Goal: Information Seeking & Learning: Learn about a topic

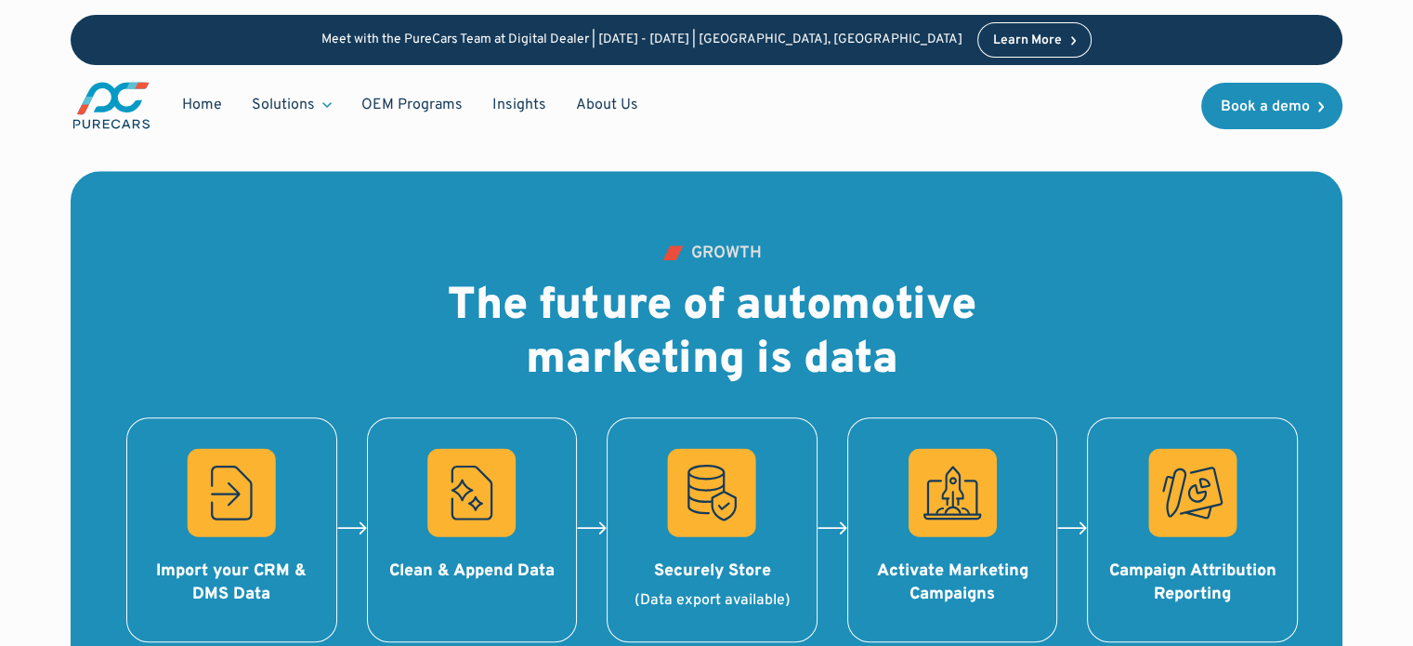
scroll to position [1606, 0]
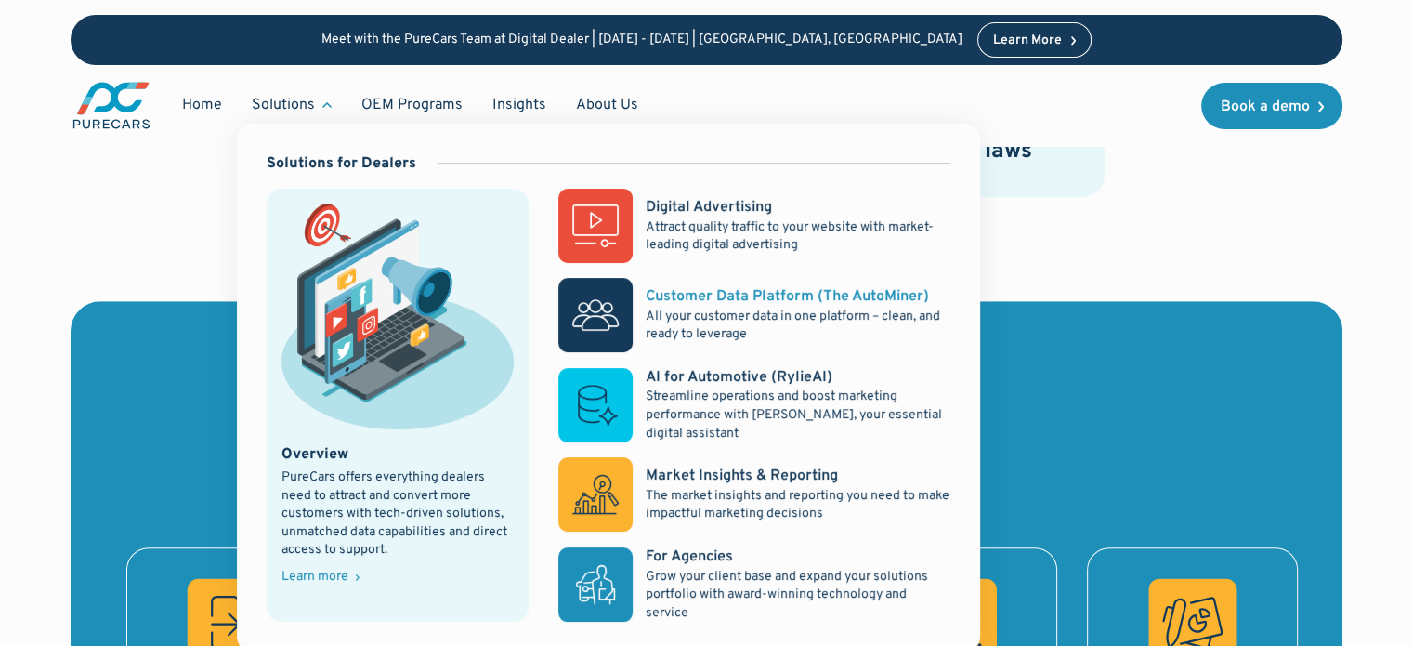
click at [726, 300] on div "Customer Data Platform (The AutoMiner)" at bounding box center [787, 296] width 283 height 20
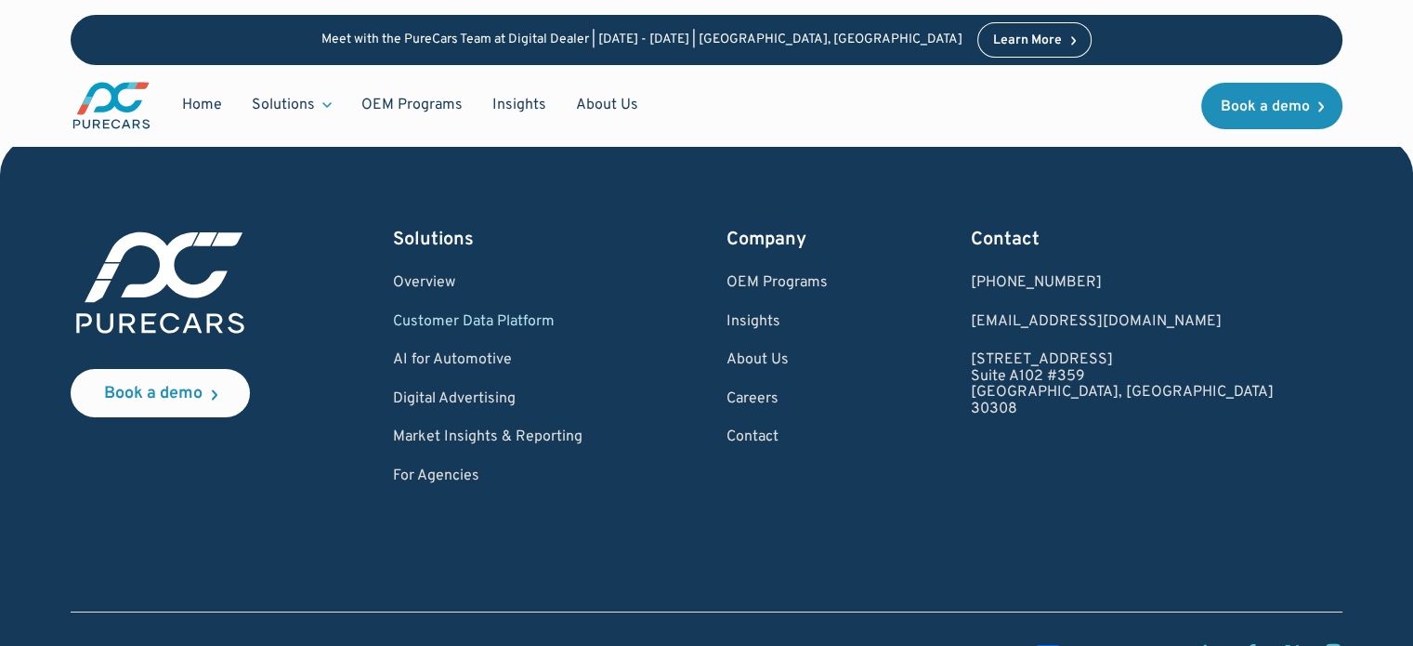
scroll to position [6499, 0]
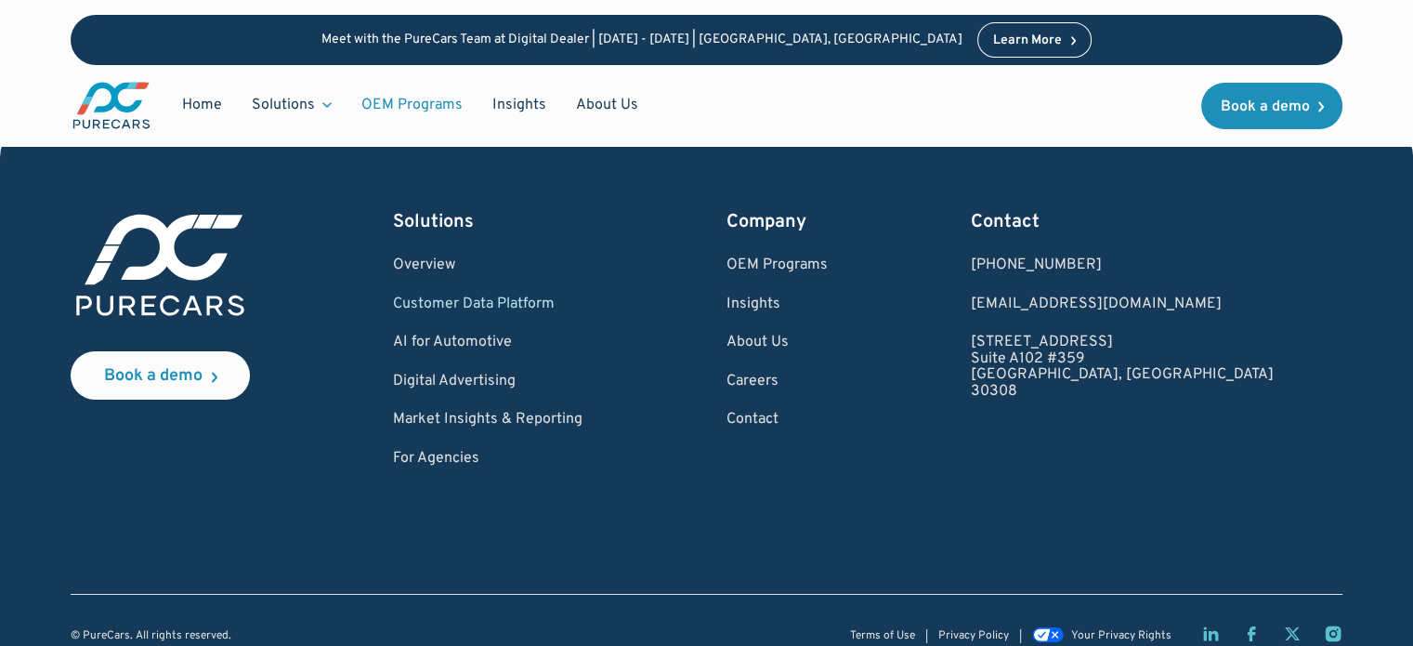
click at [383, 105] on link "OEM Programs" at bounding box center [412, 104] width 131 height 35
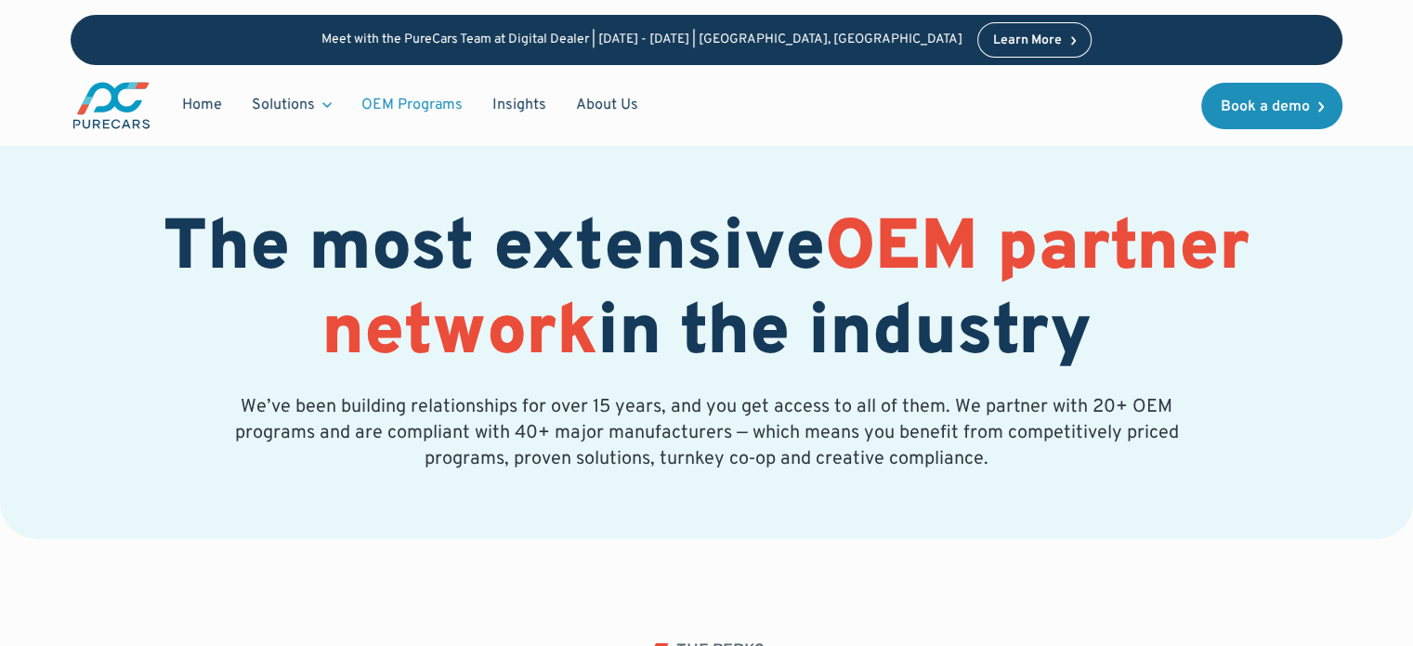
click at [977, 55] on link "Learn More" at bounding box center [1034, 39] width 115 height 35
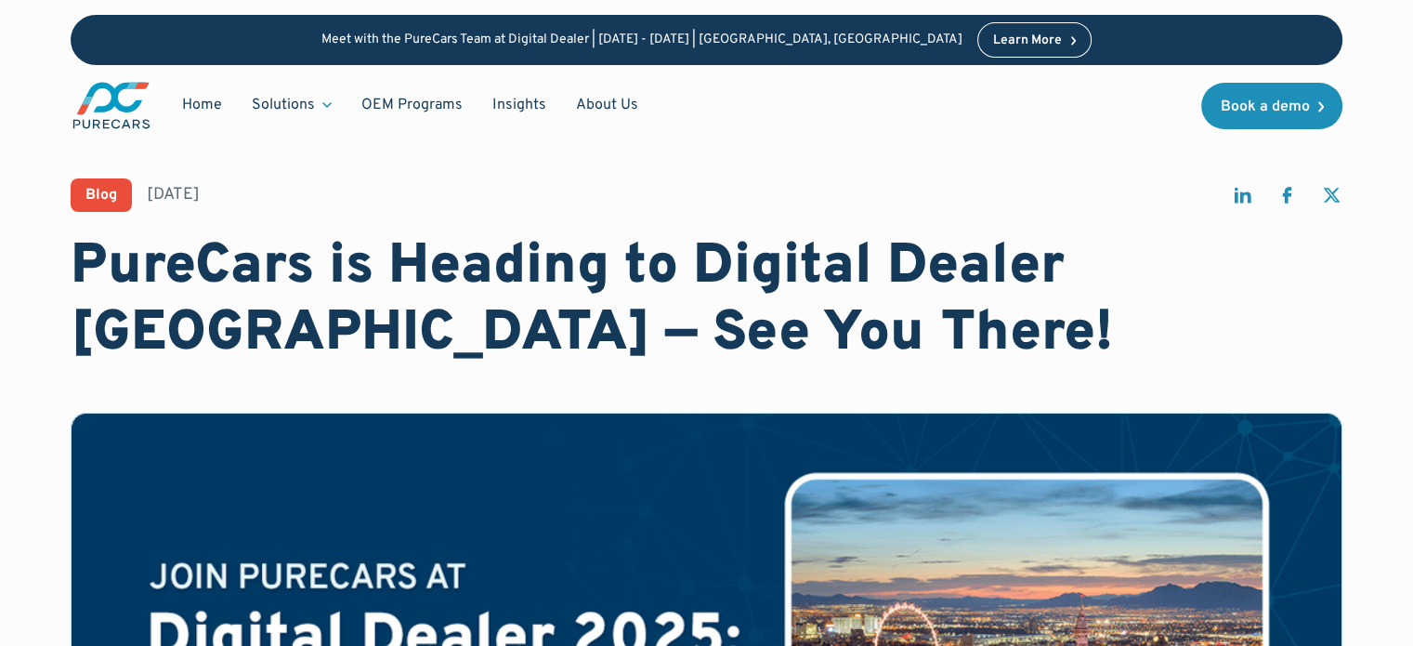
drag, startPoint x: 1423, startPoint y: 81, endPoint x: 1409, endPoint y: -112, distance: 193.8
click at [1409, 0] on html "Meet with the PureCars Team at Digital Dealer | October 14th - October 15th | L…" at bounding box center [706, 323] width 1413 height 646
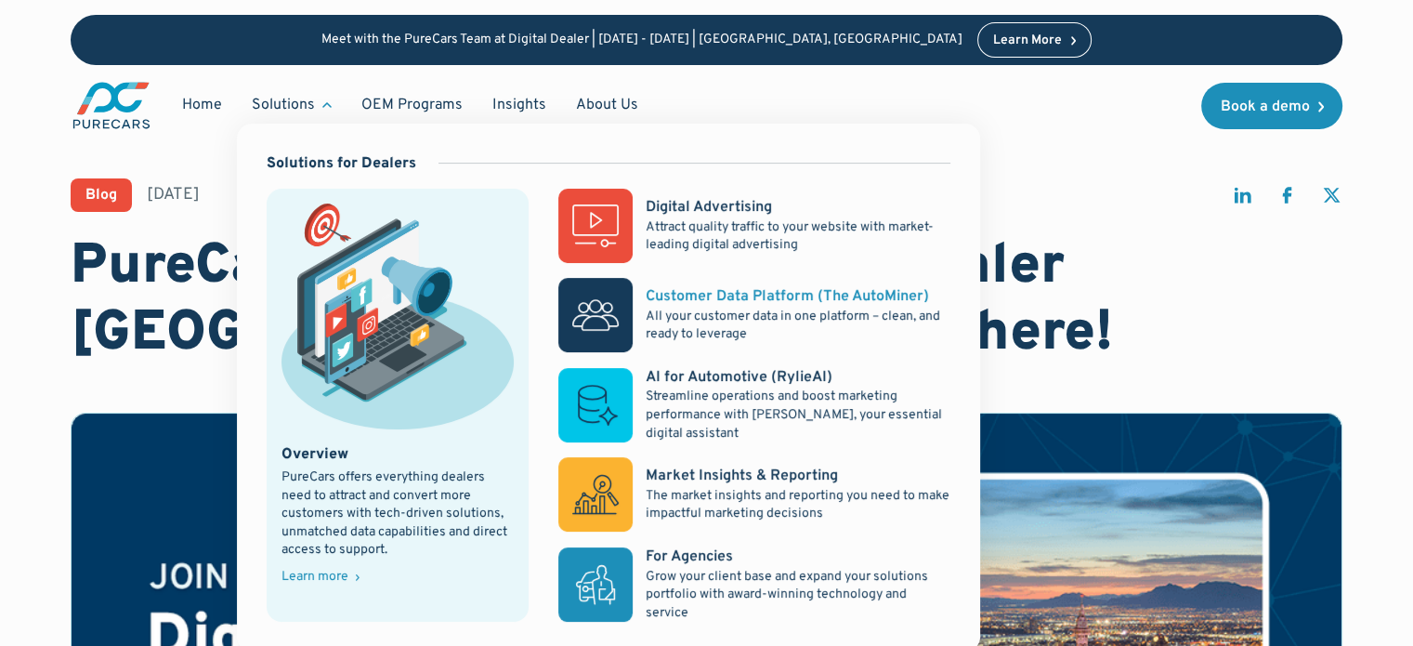
click at [696, 313] on p "All your customer data in one platform – clean, and ready to leverage" at bounding box center [798, 326] width 305 height 36
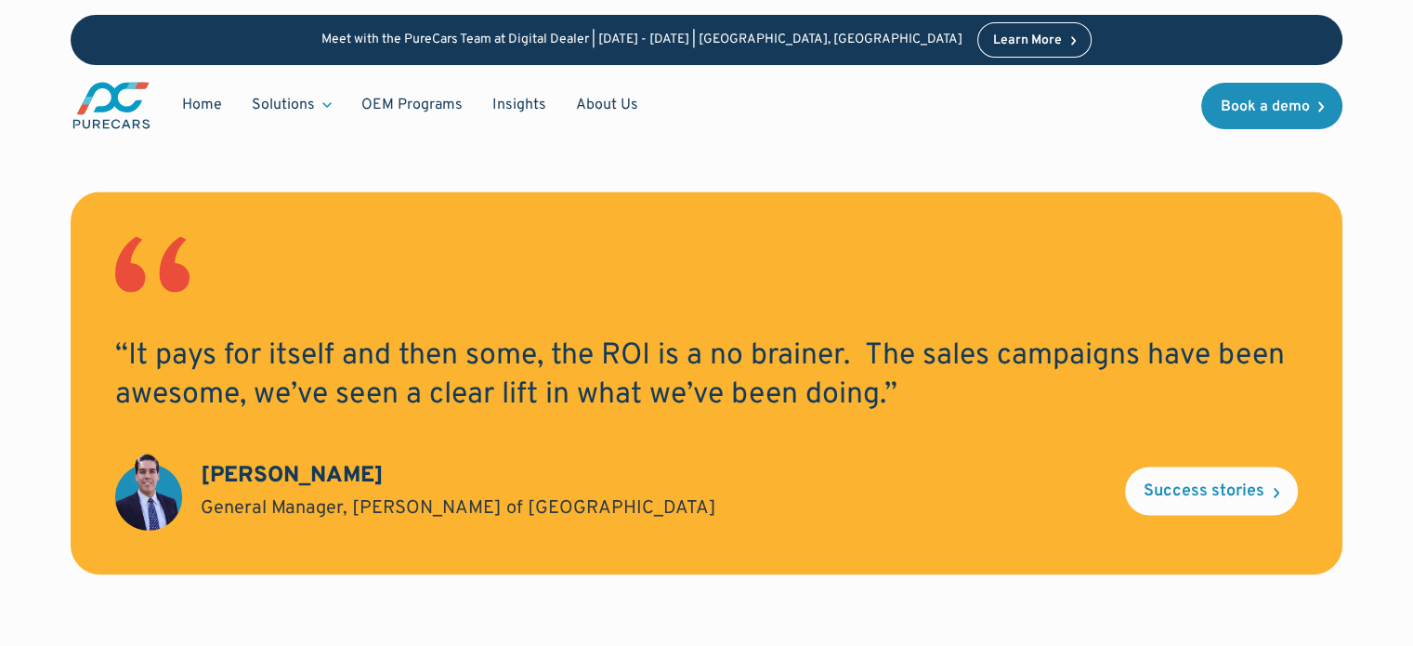
scroll to position [2708, 0]
